Goal: Transaction & Acquisition: Subscribe to service/newsletter

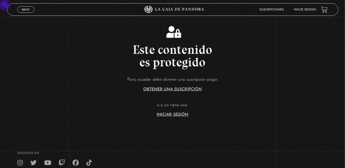
click at [173, 116] on link "Iniciar Sesión" at bounding box center [173, 115] width 32 height 4
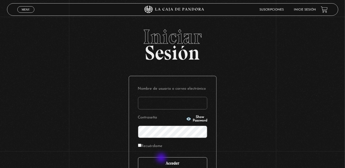
type input "rebe_sanchez28@hotmail.com"
click at [162, 159] on input "Acceder" at bounding box center [172, 164] width 69 height 13
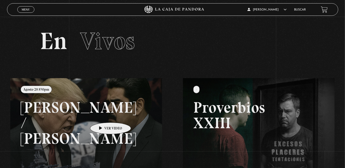
click at [103, 115] on link at bounding box center [182, 162] width 345 height 168
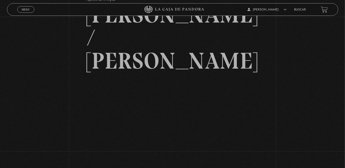
scroll to position [46, 0]
